Goal: Task Accomplishment & Management: Complete application form

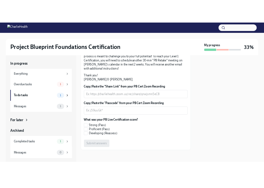
scroll to position [148, 0]
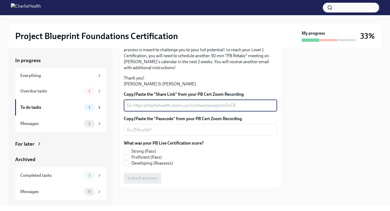
click at [156, 105] on textarea "Copy/Paste the "Share Link" from your PB Cert Zoom Recording" at bounding box center [200, 105] width 147 height 7
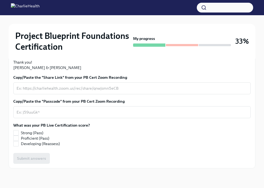
scroll to position [182, 0]
click at [134, 91] on textarea "Copy/Paste the "Share Link" from your PB Cert Zoom Recording" at bounding box center [132, 88] width 231 height 7
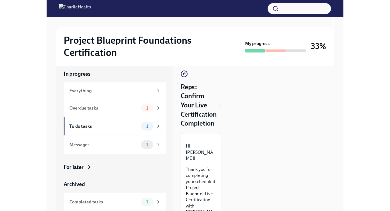
scroll to position [0, 0]
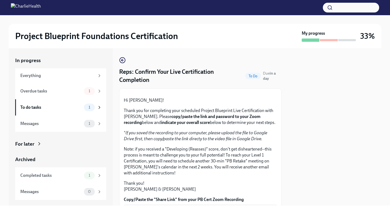
scroll to position [148, 0]
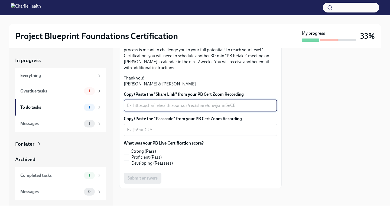
click at [147, 106] on textarea "Copy/Paste the "Share Link" from your PB Cert Zoom Recording" at bounding box center [200, 105] width 147 height 7
paste textarea "https://drive.google.com/file/d/18rStuIPUGBS_kueyVyQckmHXizqutVW5/view?usp=shar…"
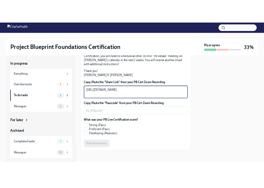
scroll to position [155, 0]
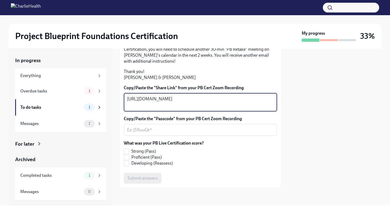
type textarea "https://drive.google.com/file/d/18rStuIPUGBS_kueyVyQckmHXizqutVW5/view?usp=shar…"
click at [155, 130] on textarea "Copy/Paste the "Passcode" from your PB Cert Zoom Recording" at bounding box center [200, 130] width 147 height 7
click at [156, 104] on textarea "https://drive.google.com/file/d/18rStuIPUGBS_kueyVyQckmHXizqutVW5/view?usp=shar…" at bounding box center [200, 102] width 147 height 13
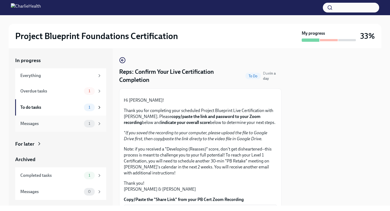
click at [34, 123] on div "Messages" at bounding box center [51, 124] width 62 height 6
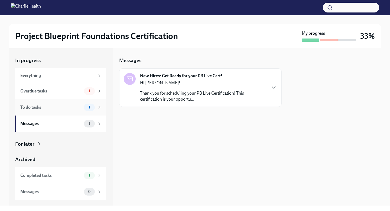
click at [43, 107] on div "To do tasks" at bounding box center [51, 107] width 62 height 6
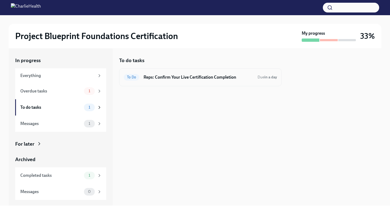
click at [189, 80] on div "To Do Reps: Confirm Your Live Certification Completion Due in a day" at bounding box center [200, 77] width 153 height 9
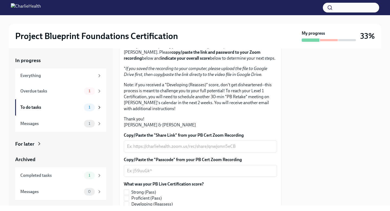
scroll to position [148, 0]
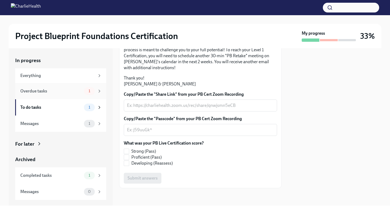
click at [45, 92] on div "Overdue tasks" at bounding box center [51, 91] width 62 height 6
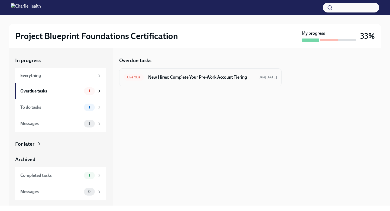
click at [201, 77] on h6 "New Hires: Complete Your Pre-Work Account Tiering" at bounding box center [201, 77] width 106 height 6
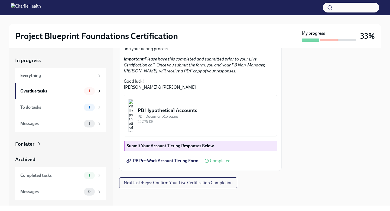
scroll to position [156, 0]
click at [59, 101] on div "To do tasks 1" at bounding box center [60, 107] width 91 height 16
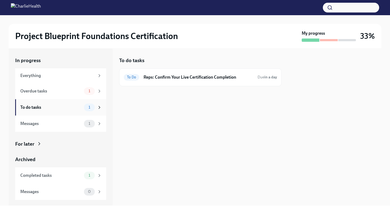
click at [55, 102] on div "To do tasks 1" at bounding box center [60, 107] width 91 height 16
click at [77, 93] on div "Overdue tasks" at bounding box center [51, 91] width 62 height 6
click at [70, 107] on div "To do tasks" at bounding box center [51, 107] width 62 height 6
click at [100, 106] on icon at bounding box center [99, 107] width 5 height 5
click at [182, 75] on h6 "Reps: Confirm Your Live Certification Completion" at bounding box center [199, 77] width 110 height 6
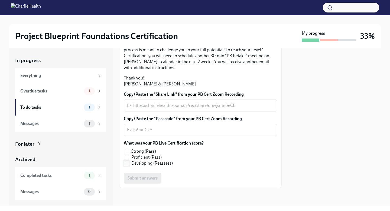
scroll to position [148, 0]
